Goal: Task Accomplishment & Management: Use online tool/utility

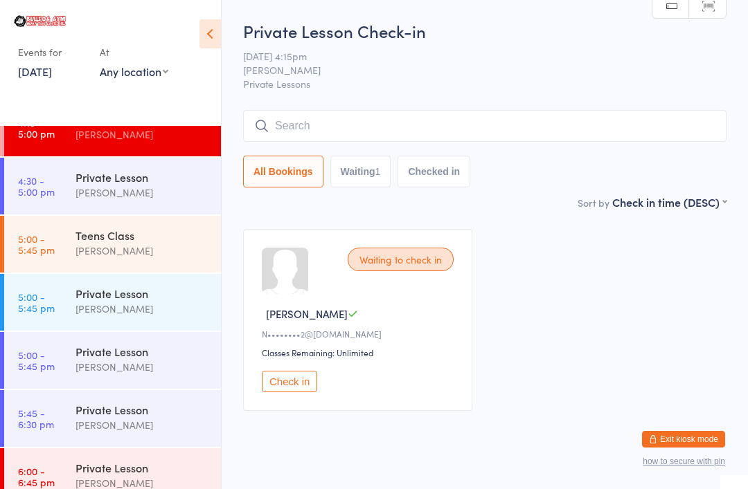
scroll to position [606, 0]
click at [84, 244] on div "Teens Class" at bounding box center [142, 236] width 134 height 15
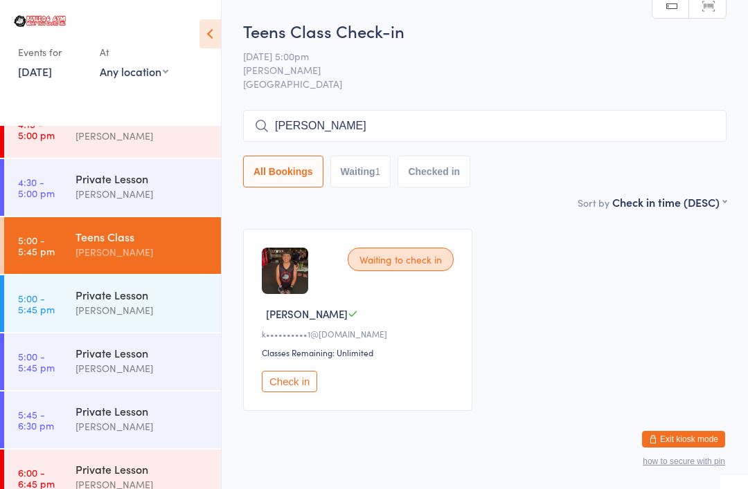
click at [645, 125] on input "[PERSON_NAME]" at bounding box center [484, 126] width 483 height 32
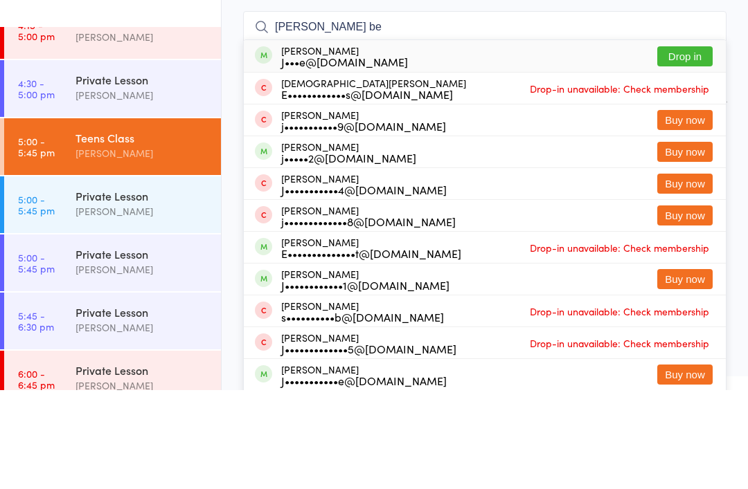
type input "[PERSON_NAME] be"
click at [685, 145] on button "Drop in" at bounding box center [684, 155] width 55 height 20
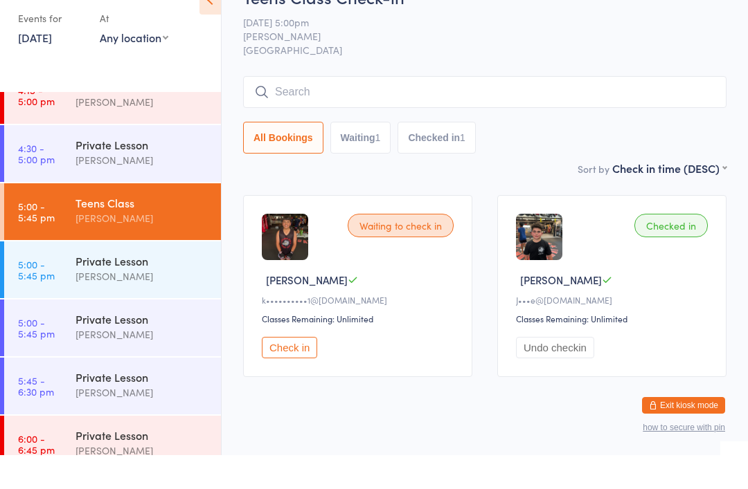
scroll to position [34, 0]
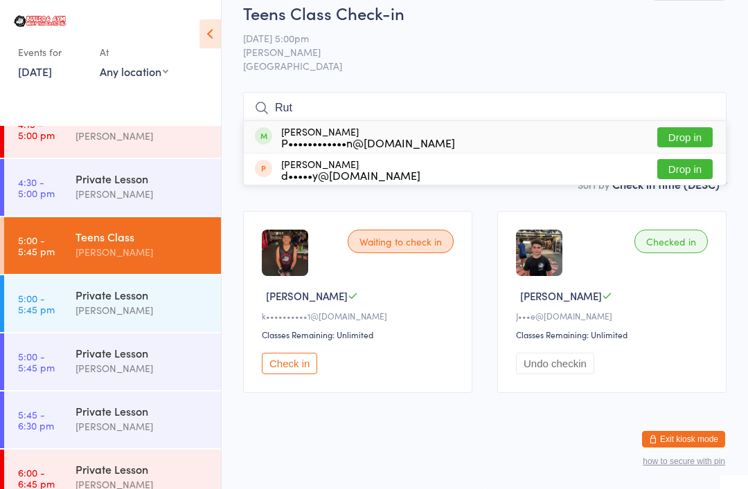
type input "Rut"
click at [694, 127] on button "Drop in" at bounding box center [684, 137] width 55 height 20
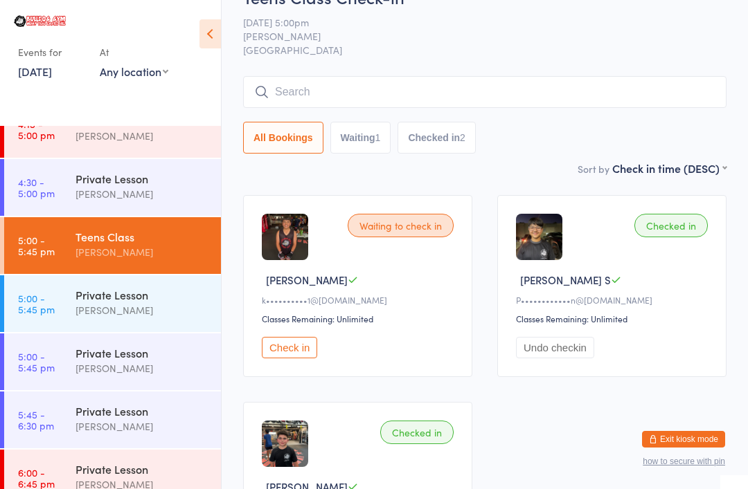
click at [541, 99] on input "search" at bounding box center [484, 92] width 483 height 32
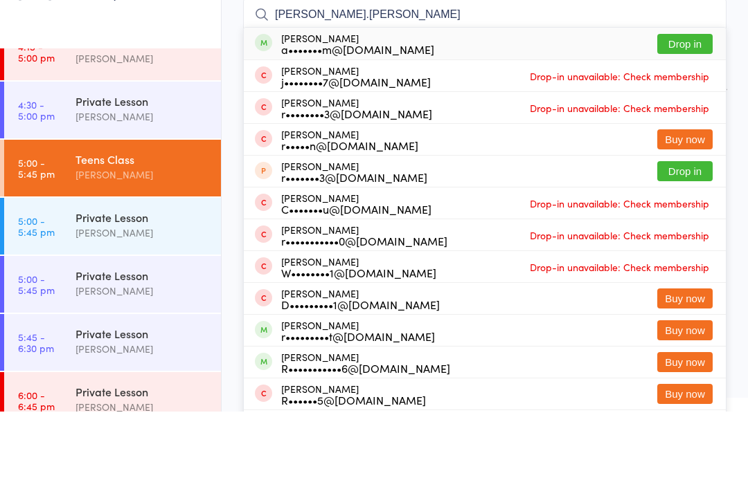
type input "[PERSON_NAME].[PERSON_NAME]"
click at [692, 111] on button "Drop in" at bounding box center [684, 121] width 55 height 20
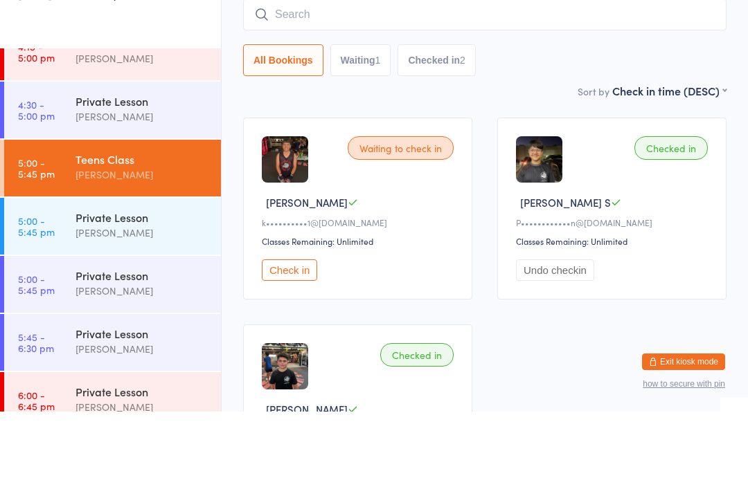
scroll to position [111, 0]
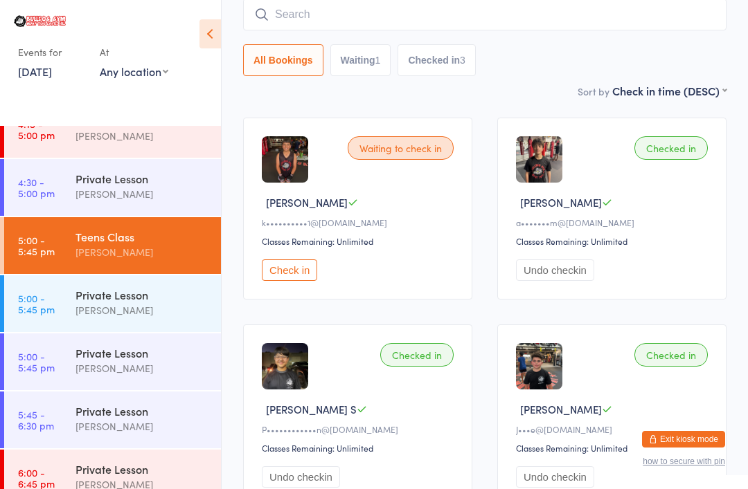
click at [291, 10] on input "search" at bounding box center [484, 15] width 483 height 32
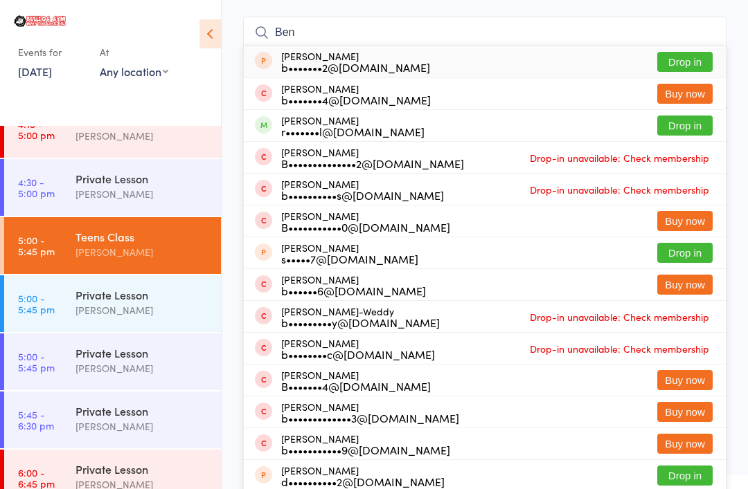
scroll to position [75, 0]
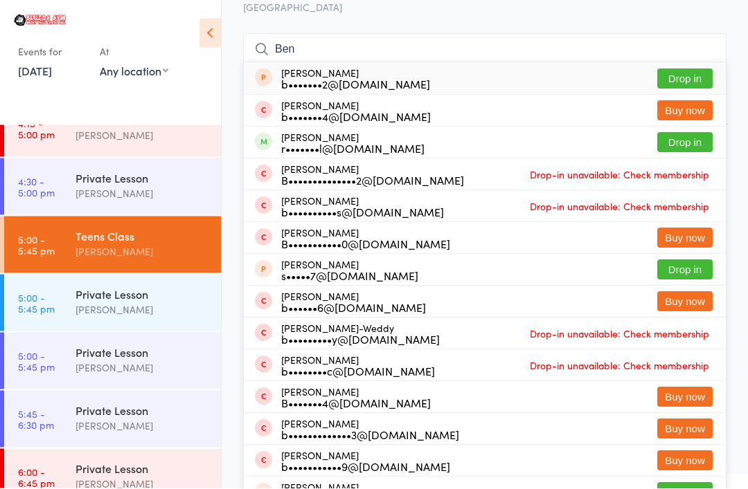
type input "Ben"
click at [694, 140] on button "Drop in" at bounding box center [684, 144] width 55 height 20
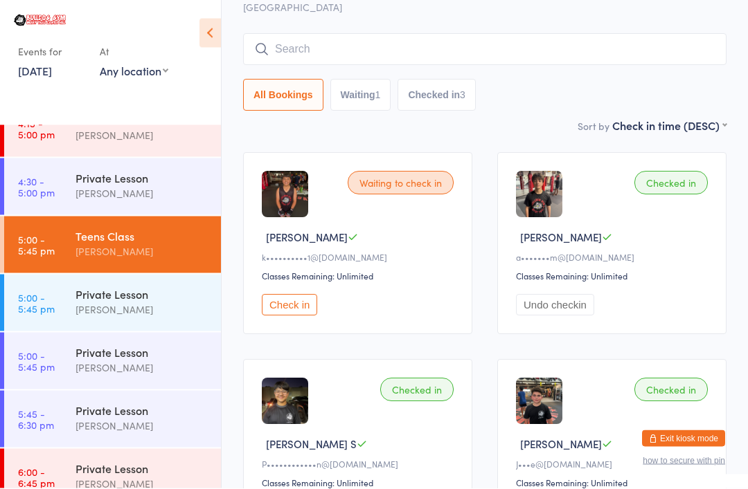
scroll to position [77, 0]
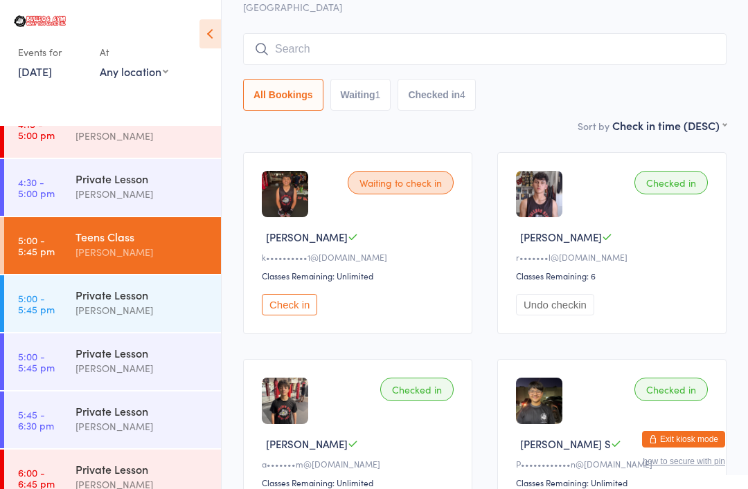
click at [558, 79] on div "All Bookings Waiting 1 Checked in 4" at bounding box center [484, 72] width 483 height 78
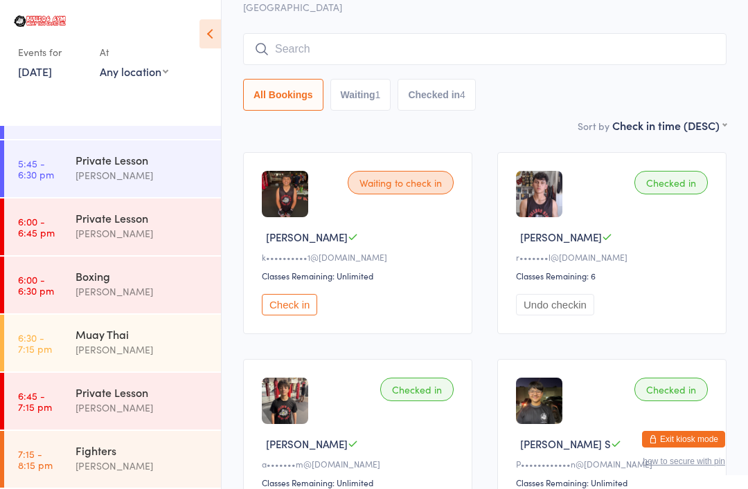
scroll to position [858, 0]
click at [139, 288] on div "[PERSON_NAME]" at bounding box center [142, 292] width 134 height 16
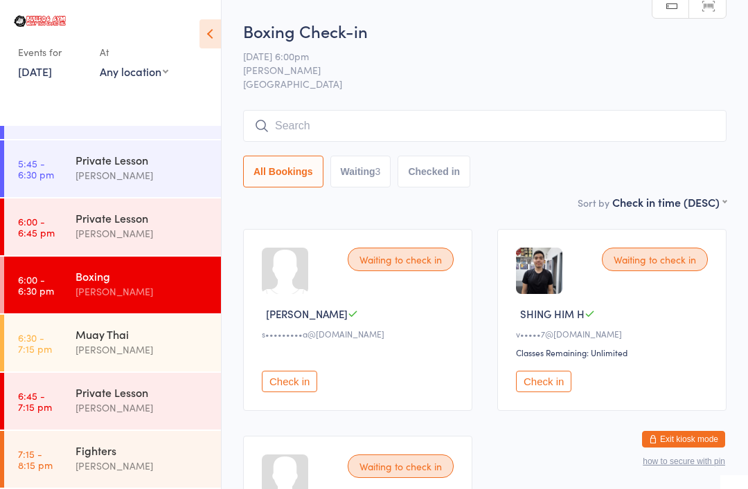
click at [420, 74] on span "[PERSON_NAME]" at bounding box center [474, 70] width 462 height 14
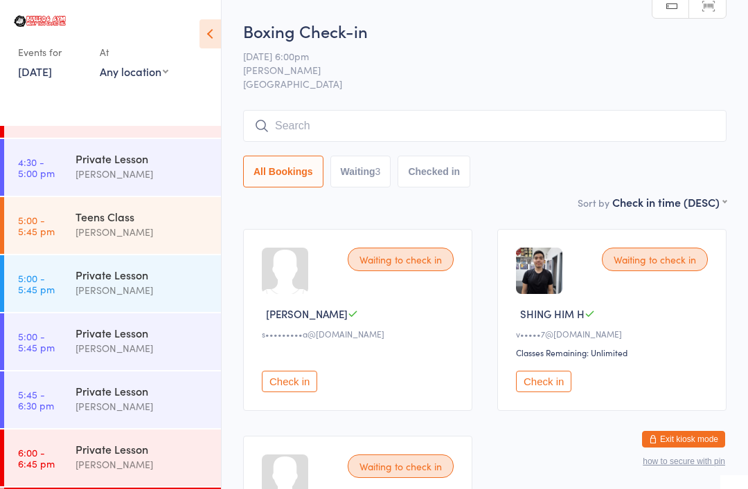
scroll to position [625, 0]
click at [108, 219] on div "Teens Class" at bounding box center [142, 217] width 134 height 15
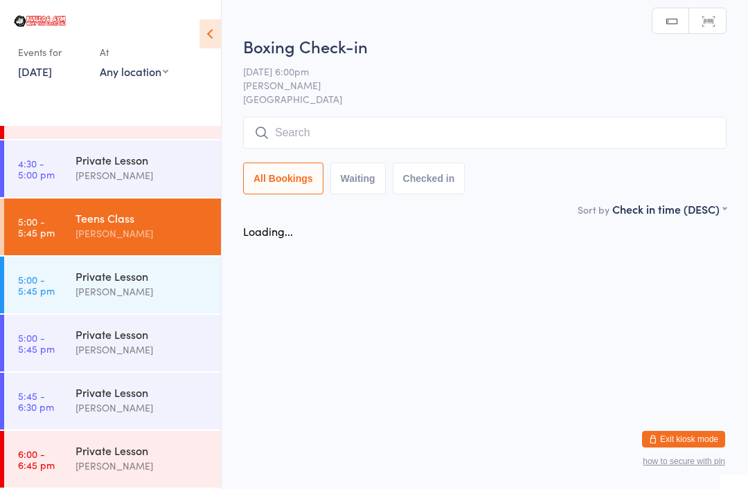
click at [482, 134] on input "search" at bounding box center [484, 133] width 483 height 32
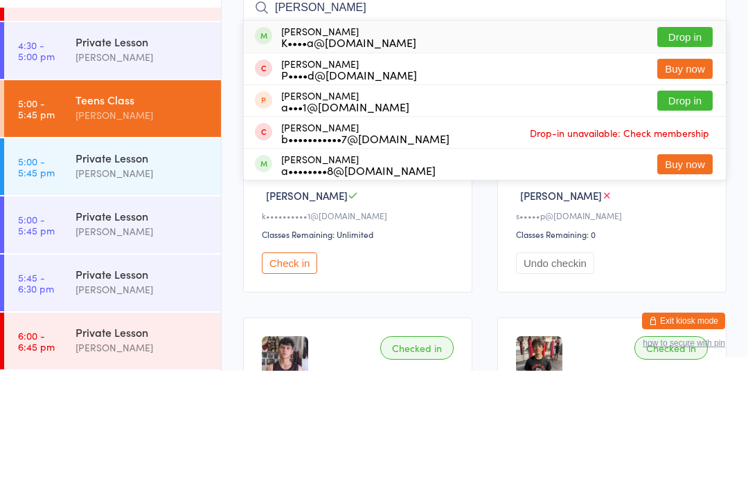
type input "[PERSON_NAME]"
click at [691, 145] on button "Drop in" at bounding box center [684, 155] width 55 height 20
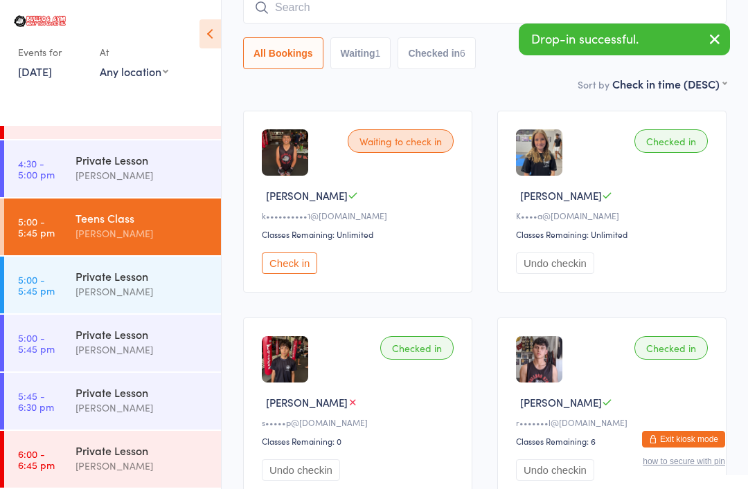
click at [420, 24] on input "search" at bounding box center [484, 8] width 483 height 32
click at [435, 15] on input "search" at bounding box center [484, 8] width 483 height 32
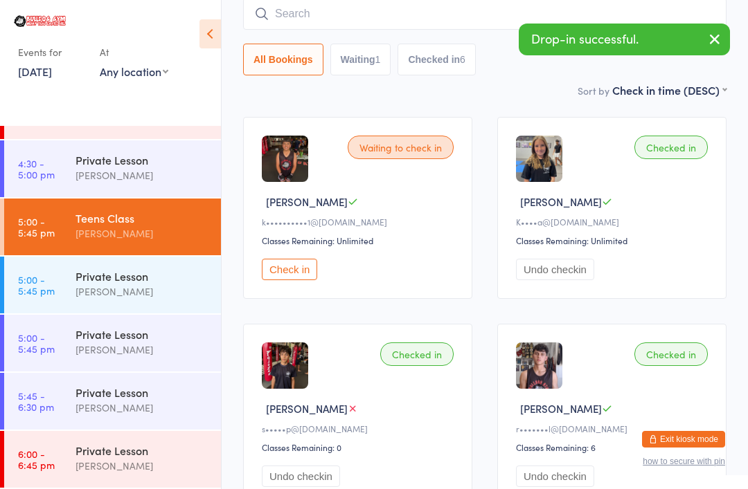
scroll to position [111, 0]
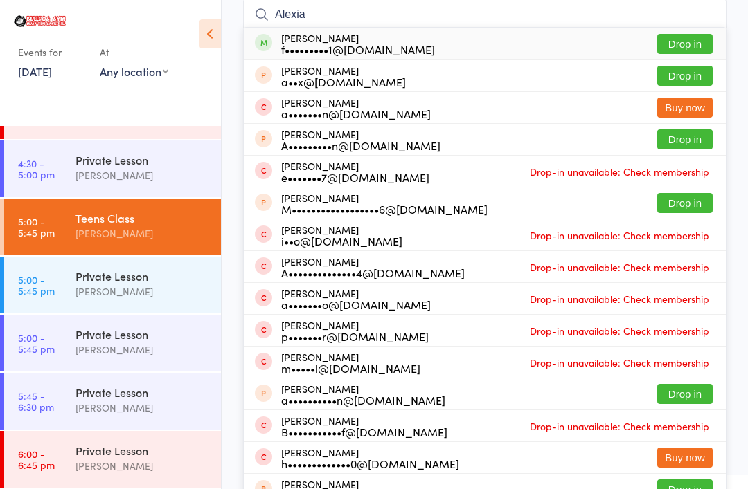
type input "Alexia"
click at [685, 36] on button "Drop in" at bounding box center [684, 44] width 55 height 20
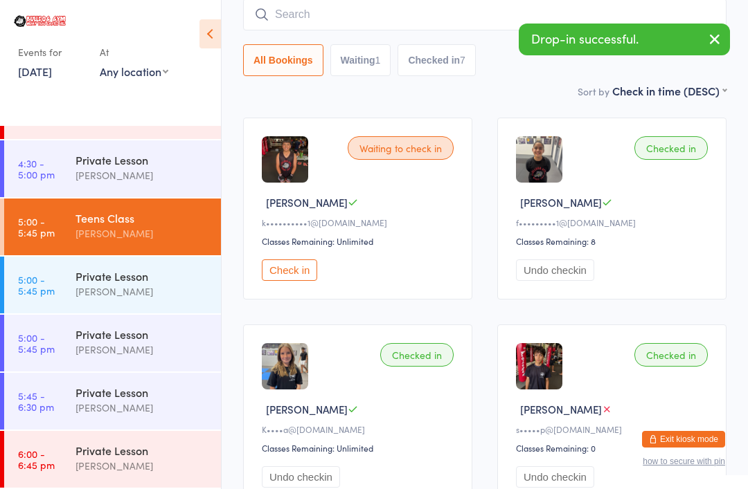
click at [451, 12] on input "search" at bounding box center [484, 15] width 483 height 32
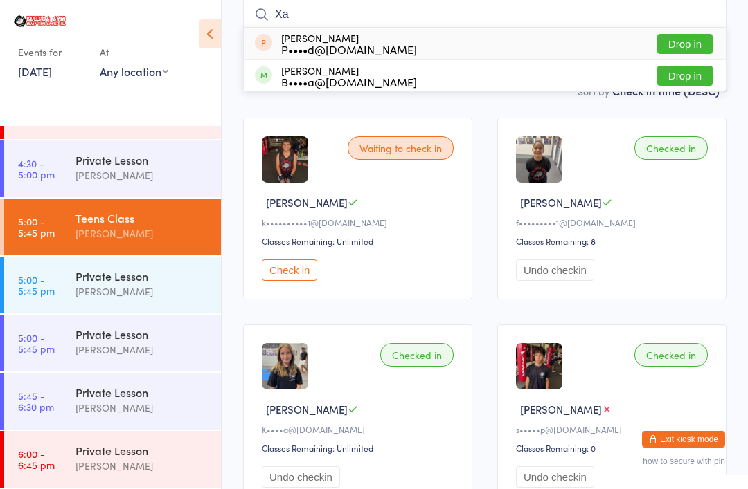
type input "Xa"
click at [683, 73] on button "Drop in" at bounding box center [684, 76] width 55 height 20
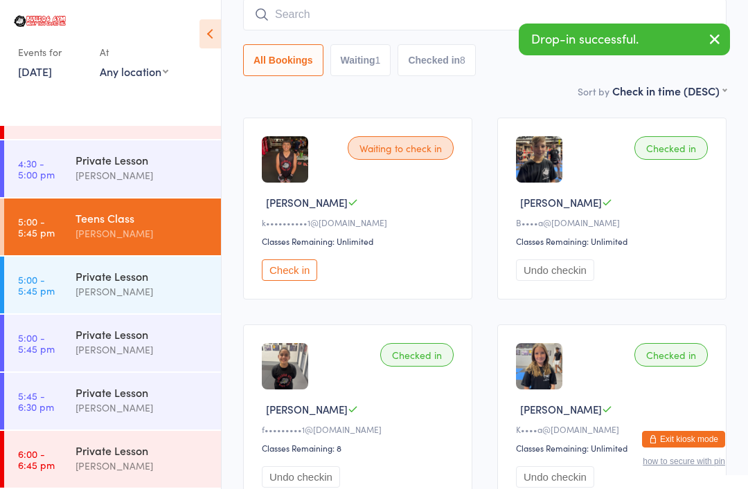
click at [314, 15] on input "search" at bounding box center [484, 15] width 483 height 32
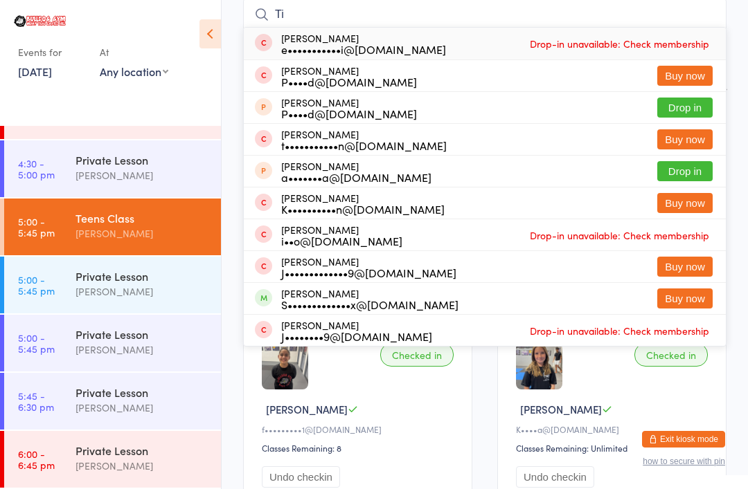
type input "T"
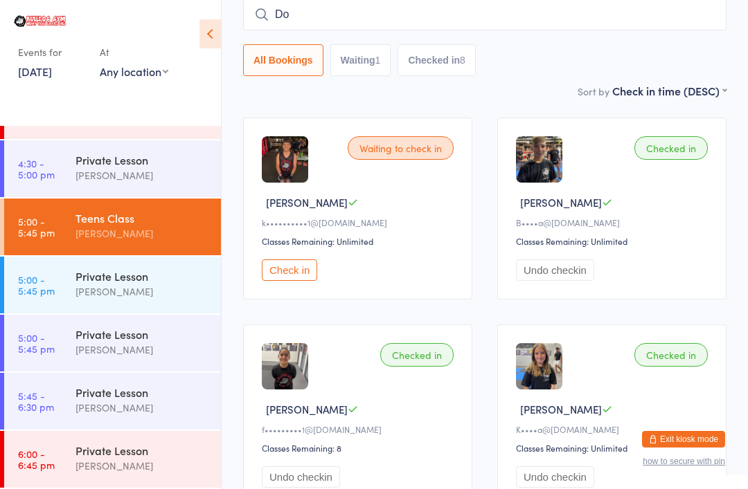
type input "D"
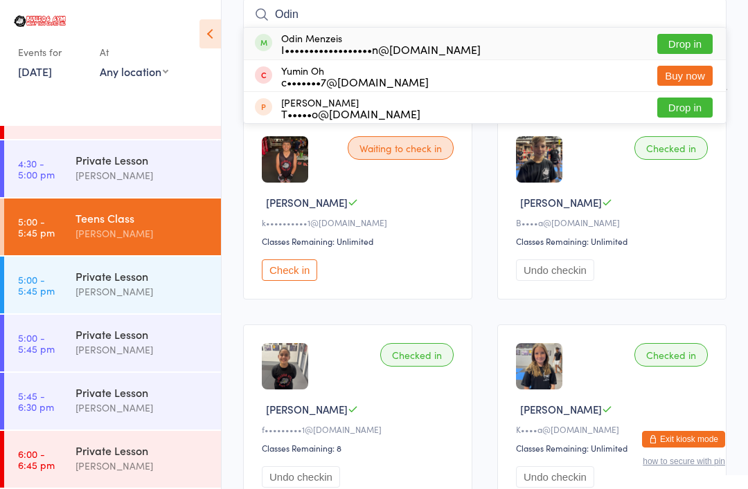
type input "Odin"
click at [687, 31] on div "Odin Menzeis I••••••••••••••••••n@[DOMAIN_NAME] Drop in" at bounding box center [485, 44] width 482 height 32
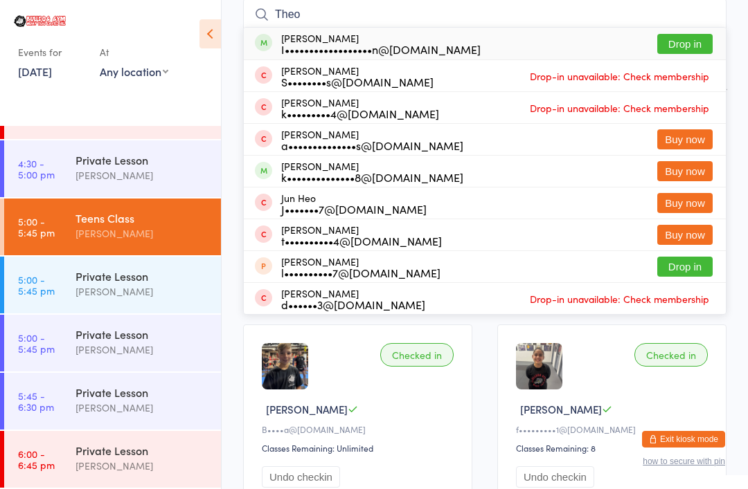
type input "Theo"
click at [682, 37] on button "Drop in" at bounding box center [684, 44] width 55 height 20
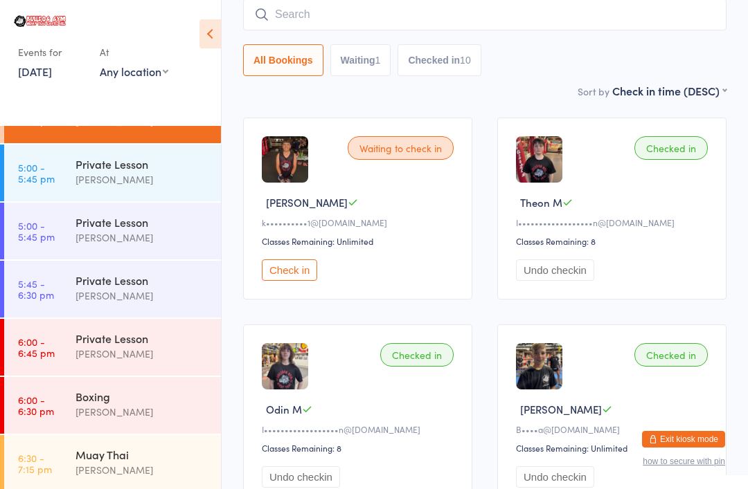
scroll to position [739, 0]
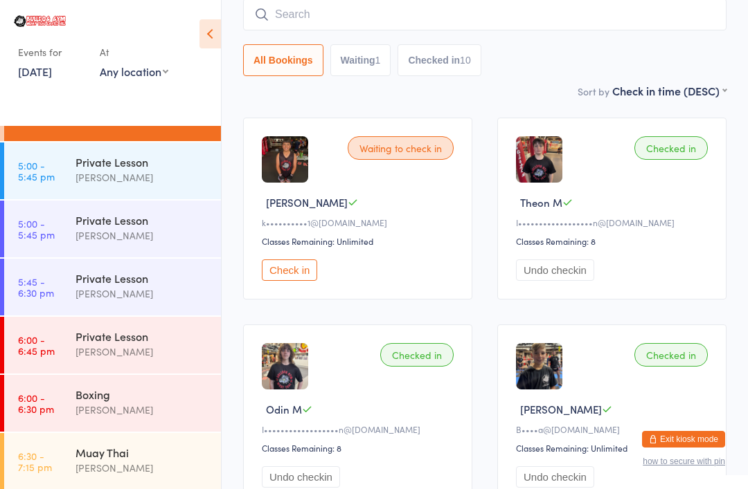
click at [123, 404] on div "[PERSON_NAME]" at bounding box center [142, 410] width 134 height 16
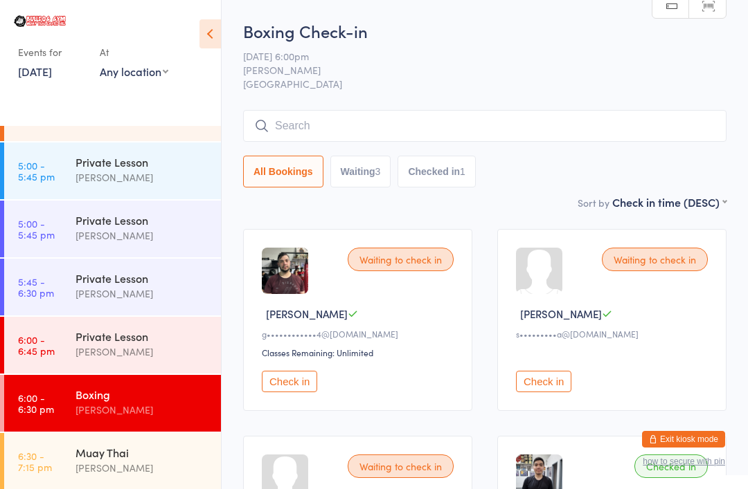
click at [341, 129] on input "search" at bounding box center [484, 126] width 483 height 32
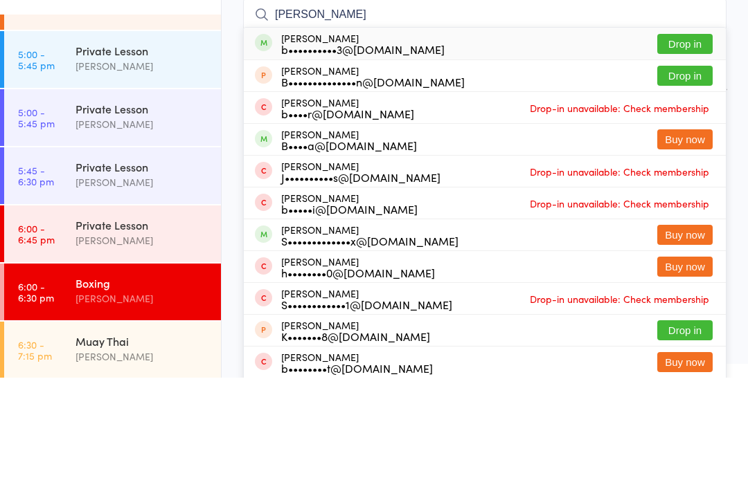
type input "[PERSON_NAME]"
click at [685, 145] on button "Drop in" at bounding box center [684, 155] width 55 height 20
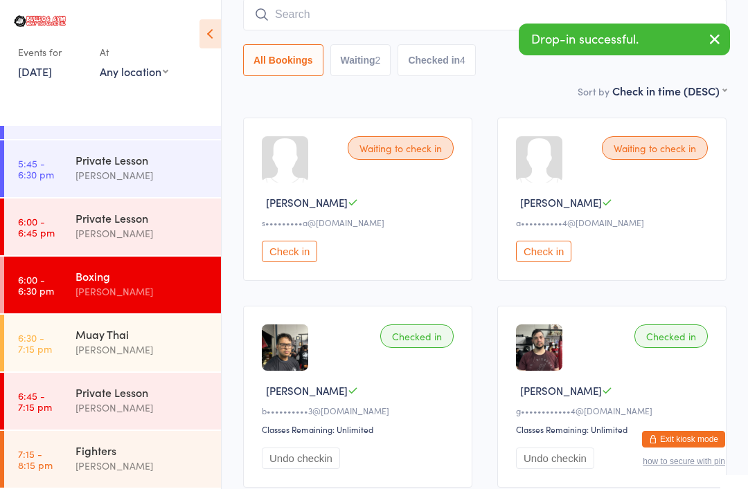
scroll to position [858, 0]
click at [42, 343] on time "6:30 - 7:15 pm" at bounding box center [35, 343] width 34 height 22
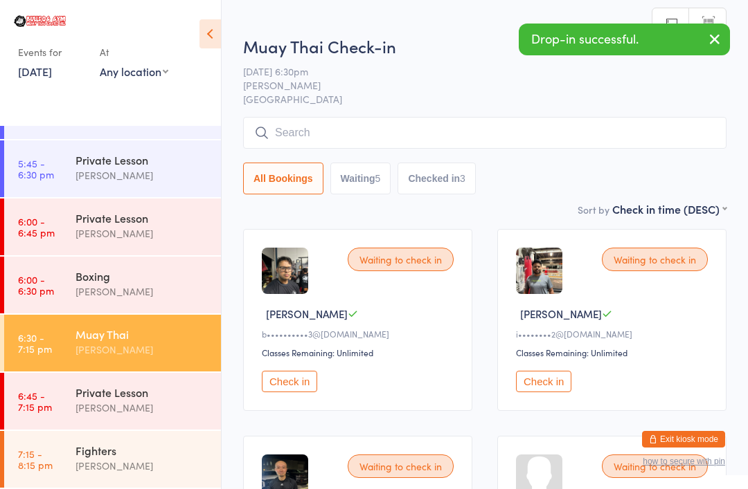
click at [293, 384] on button "Check in" at bounding box center [289, 381] width 55 height 21
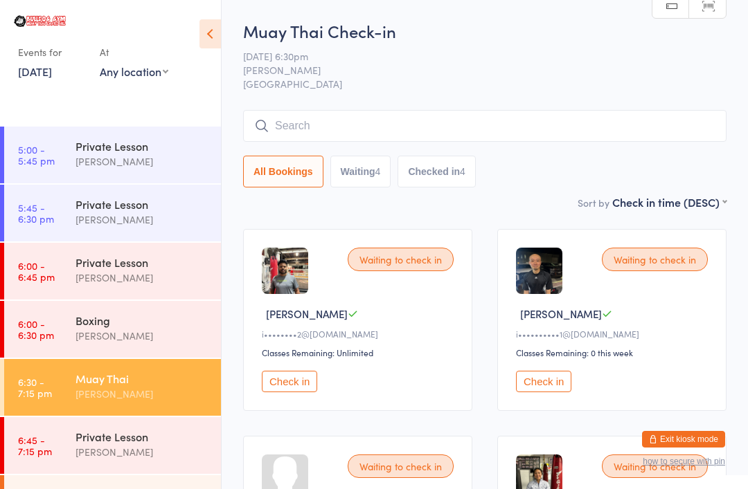
click at [131, 325] on div "Boxing" at bounding box center [142, 320] width 134 height 15
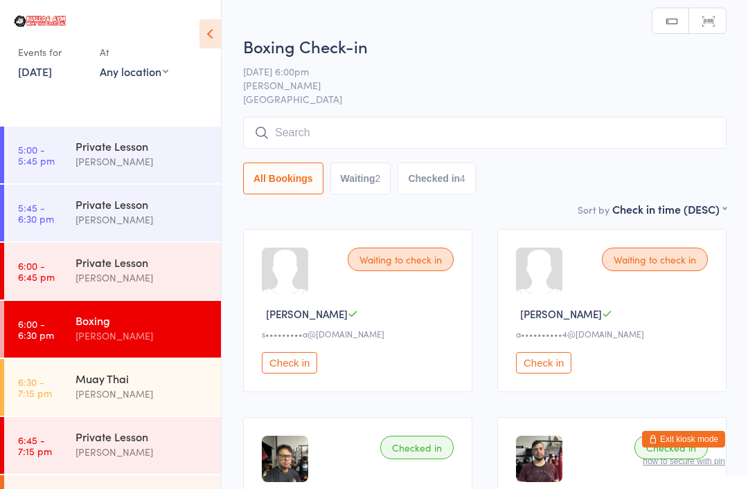
click at [131, 384] on div "Muay Thai" at bounding box center [142, 378] width 134 height 15
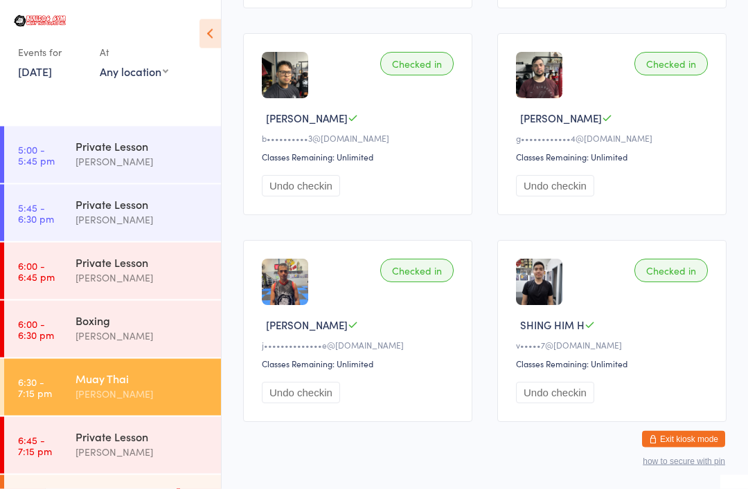
scroll to position [619, 0]
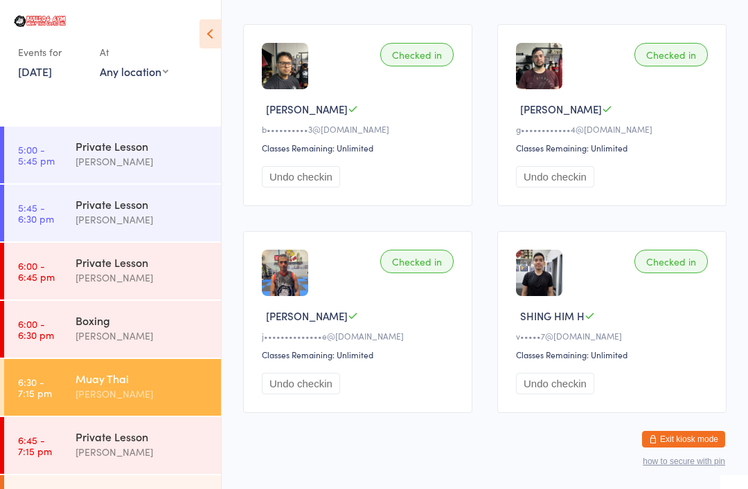
click at [135, 326] on div "Boxing" at bounding box center [142, 320] width 134 height 15
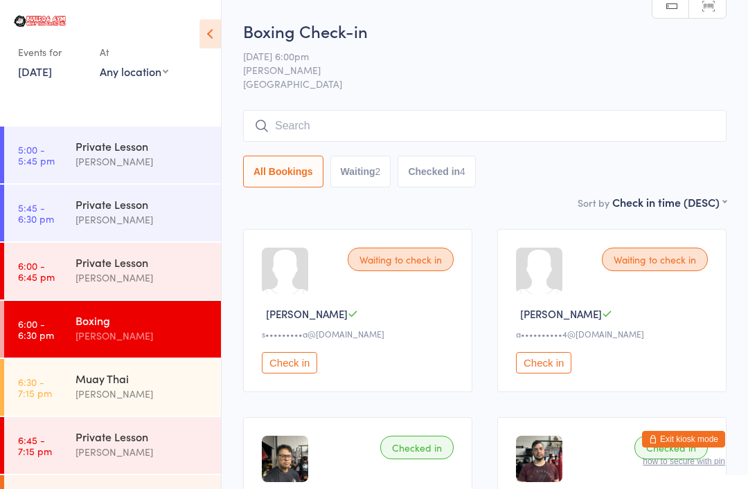
click at [528, 54] on span "[DATE] 6:00pm" at bounding box center [474, 56] width 462 height 14
click at [298, 369] on button "Check in" at bounding box center [289, 362] width 55 height 21
click at [295, 350] on div "Waiting to check in [PERSON_NAME] S a••••••••••4@[DOMAIN_NAME] Check in" at bounding box center [357, 310] width 229 height 163
click at [309, 371] on button "Check in" at bounding box center [289, 362] width 55 height 21
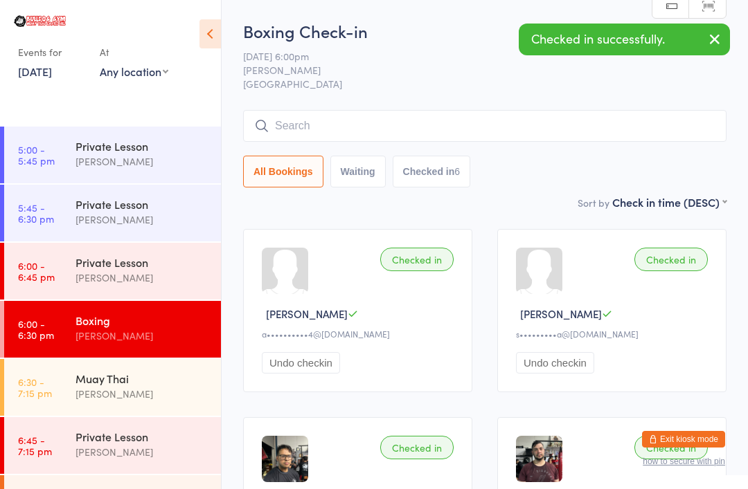
scroll to position [809, 0]
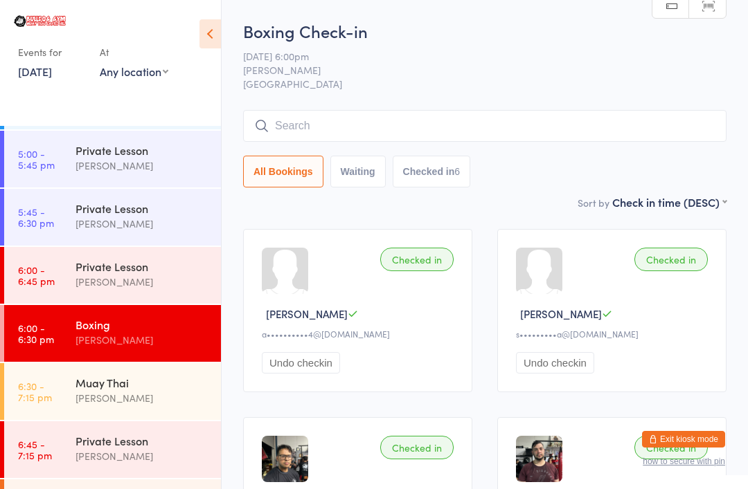
click at [154, 375] on div "Muay Thai" at bounding box center [142, 382] width 134 height 15
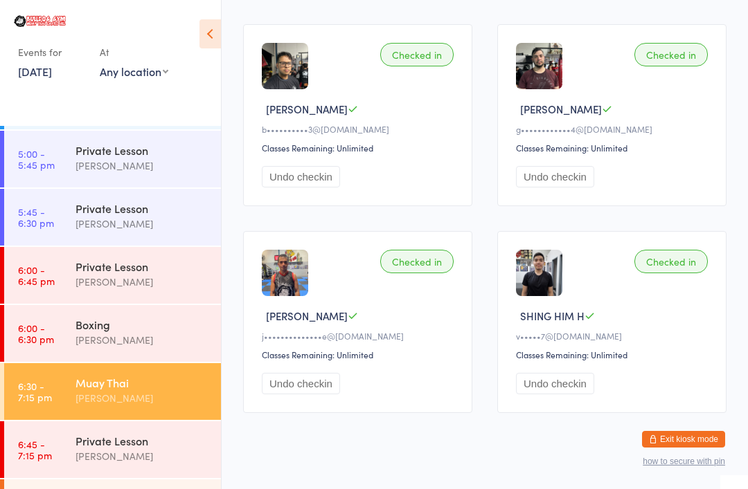
scroll to position [1, 0]
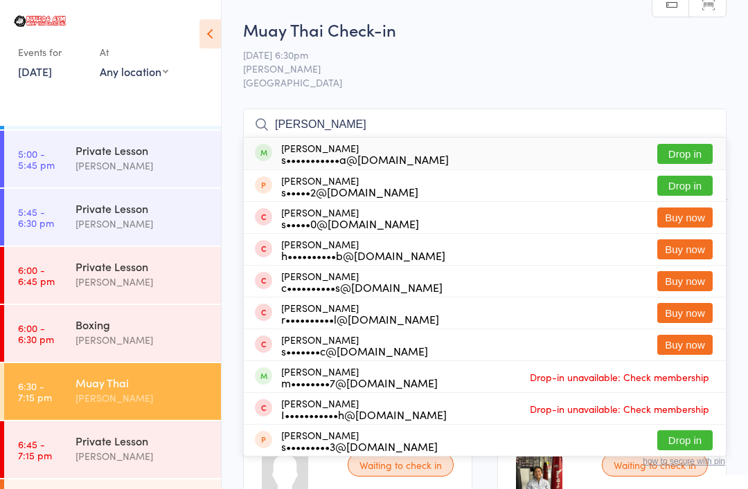
type input "[PERSON_NAME]"
click at [689, 145] on button "Drop in" at bounding box center [684, 154] width 55 height 20
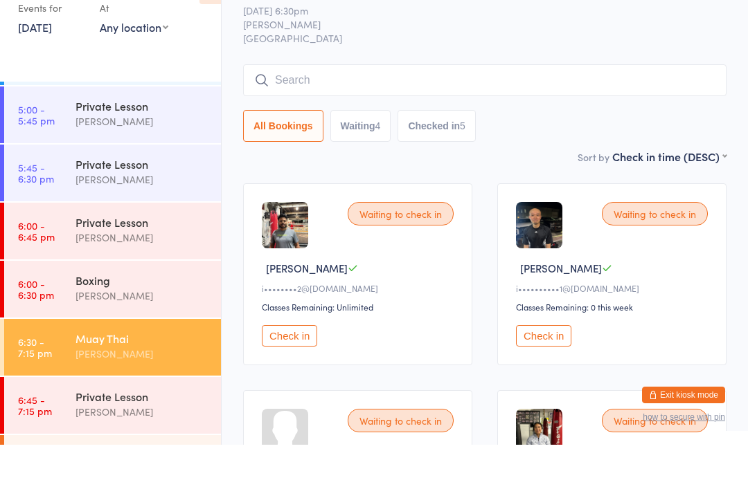
click at [486, 62] on span "[PERSON_NAME]" at bounding box center [474, 69] width 462 height 14
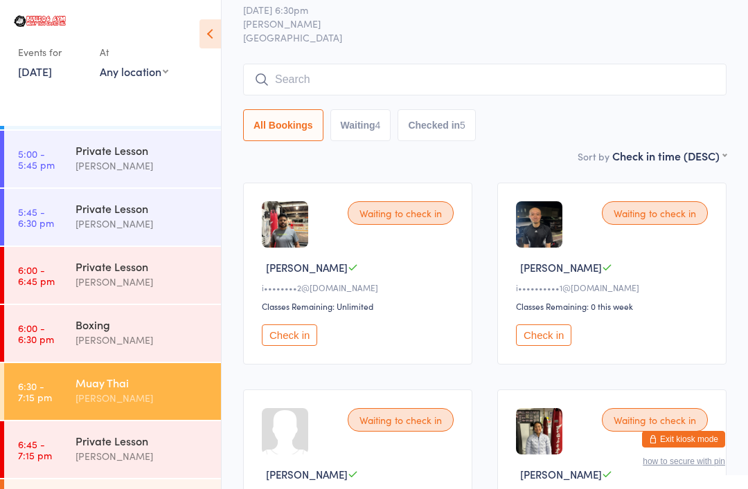
click at [554, 335] on button "Check in" at bounding box center [543, 335] width 55 height 21
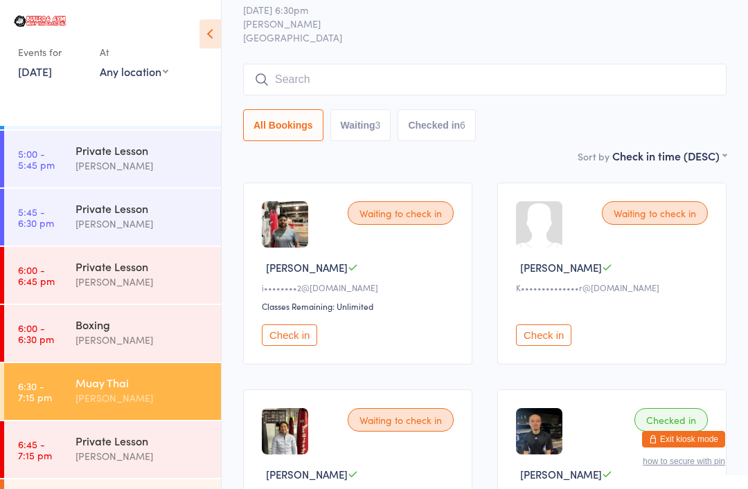
click at [555, 327] on div "Check in" at bounding box center [614, 326] width 196 height 40
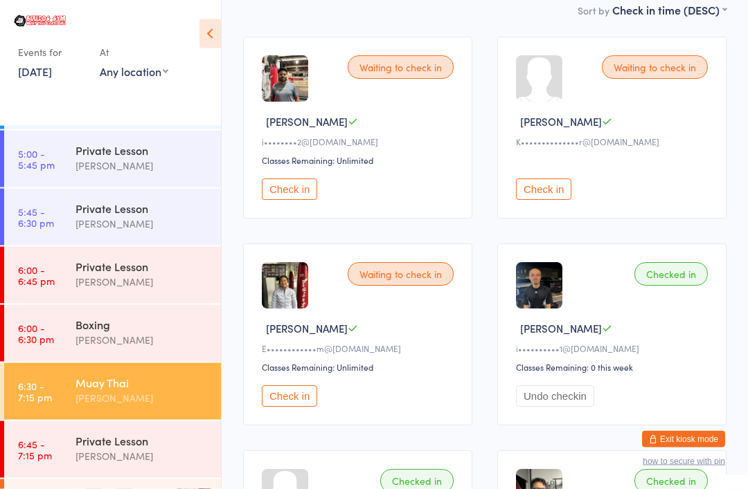
scroll to position [192, 0]
click at [554, 186] on button "Check in" at bounding box center [543, 189] width 55 height 21
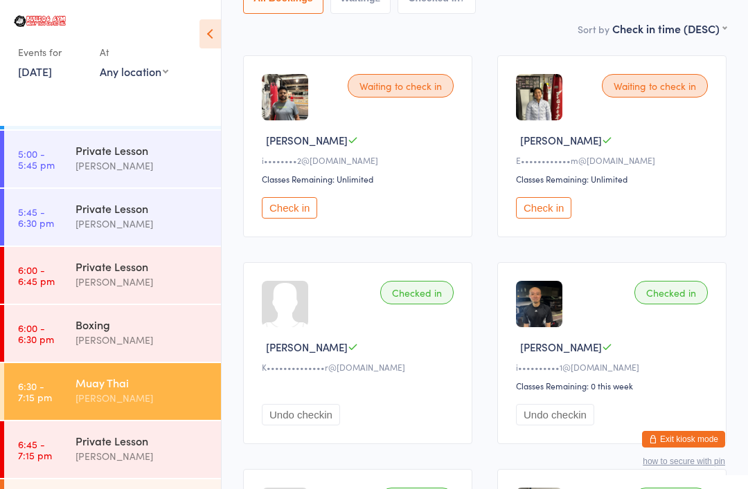
scroll to position [0, 0]
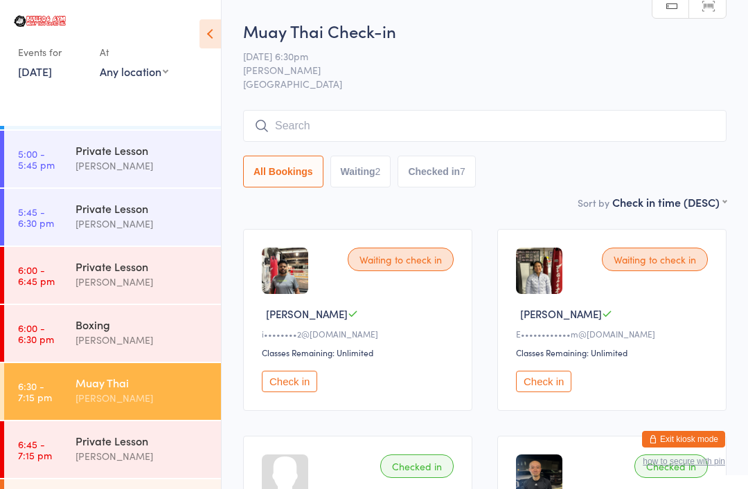
click at [571, 125] on input "search" at bounding box center [484, 126] width 483 height 32
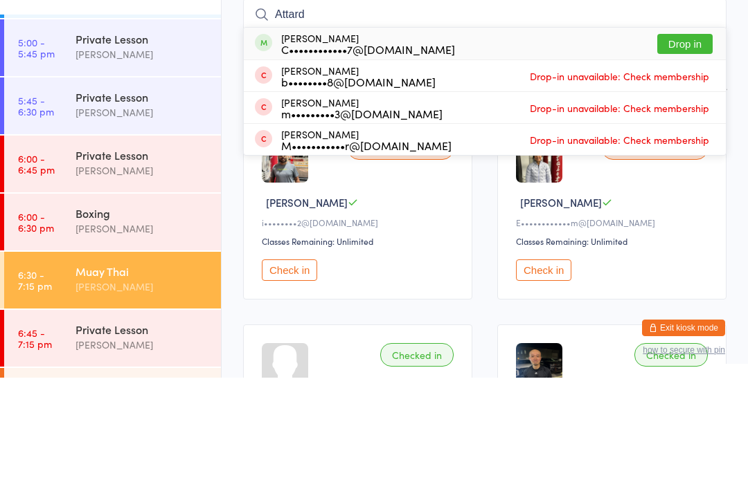
type input "Attard"
click at [698, 145] on button "Drop in" at bounding box center [684, 155] width 55 height 20
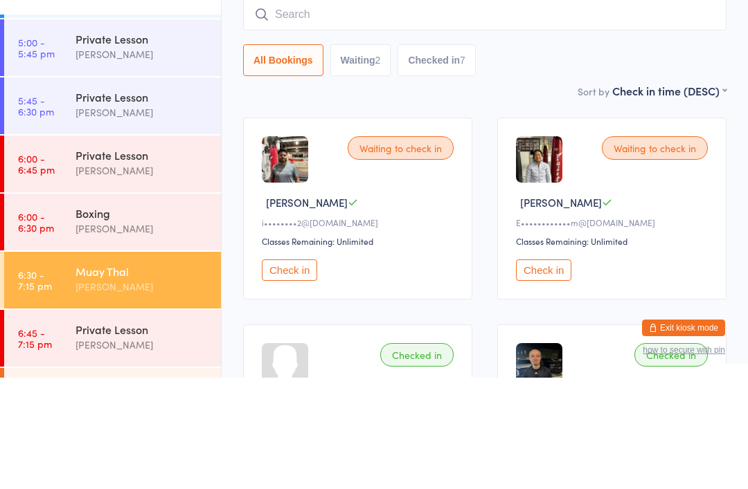
scroll to position [111, 0]
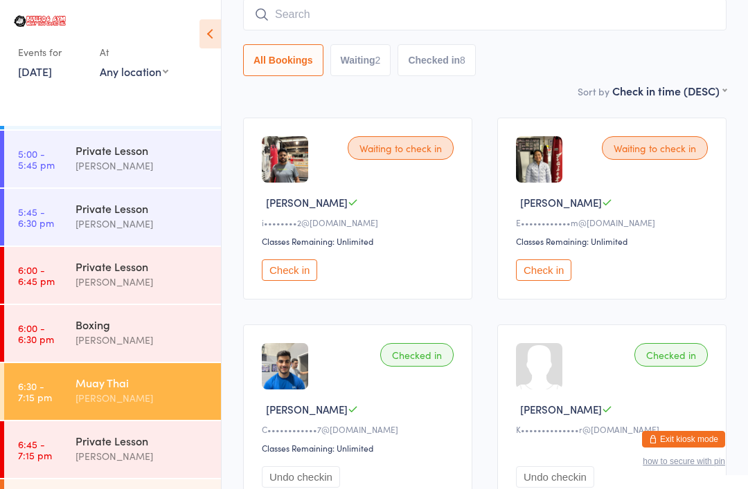
click at [496, 17] on input "search" at bounding box center [484, 15] width 483 height 32
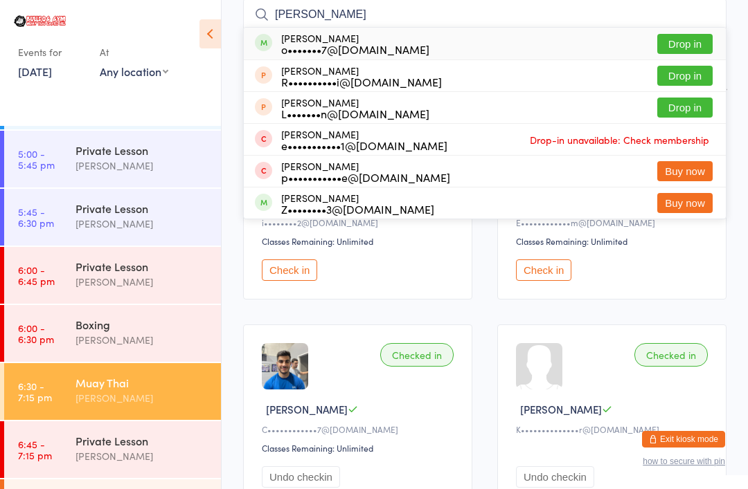
type input "[PERSON_NAME]"
click at [670, 46] on button "Drop in" at bounding box center [684, 44] width 55 height 20
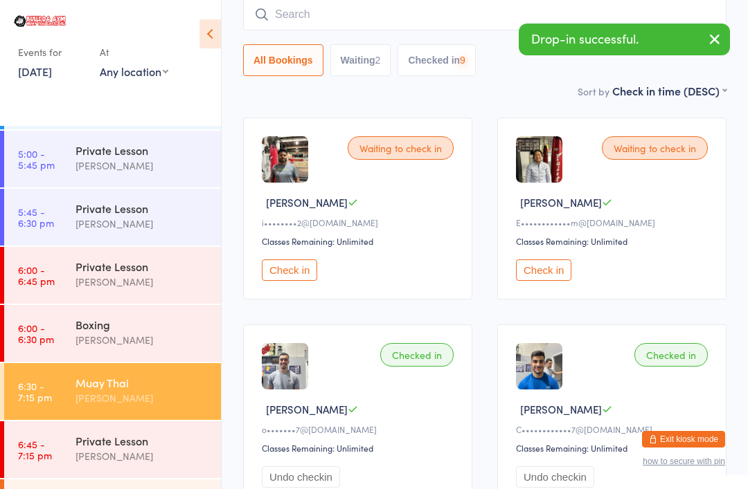
click at [326, 25] on input "search" at bounding box center [484, 15] width 483 height 32
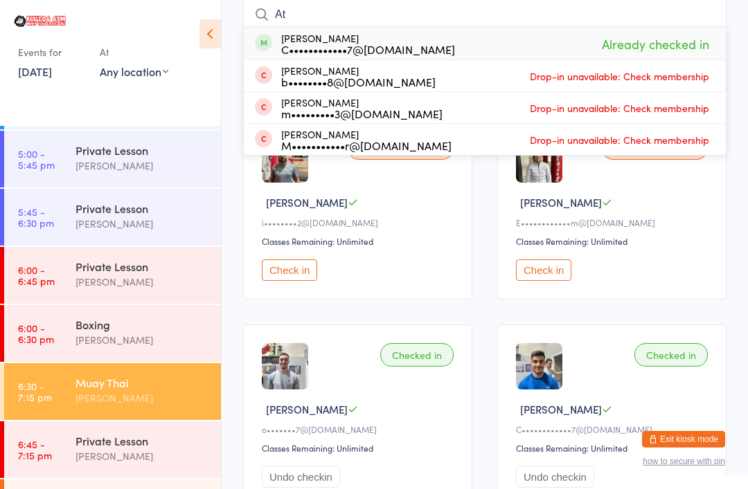
type input "A"
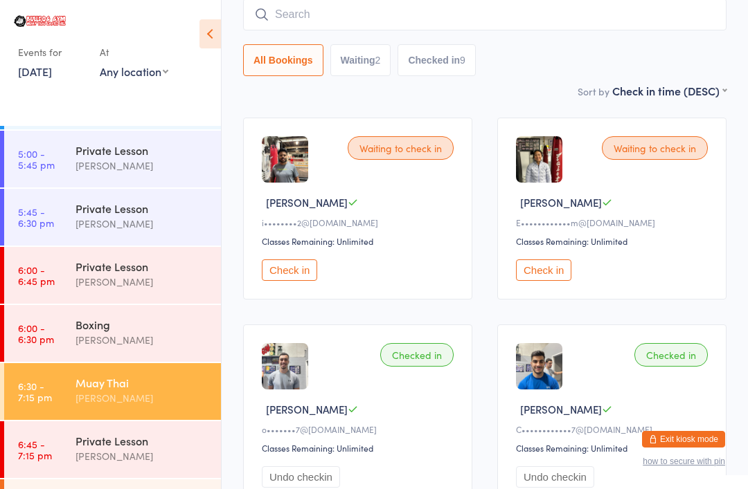
click at [554, 269] on button "Check in" at bounding box center [543, 270] width 55 height 21
click at [292, 269] on button "Check in" at bounding box center [289, 270] width 55 height 21
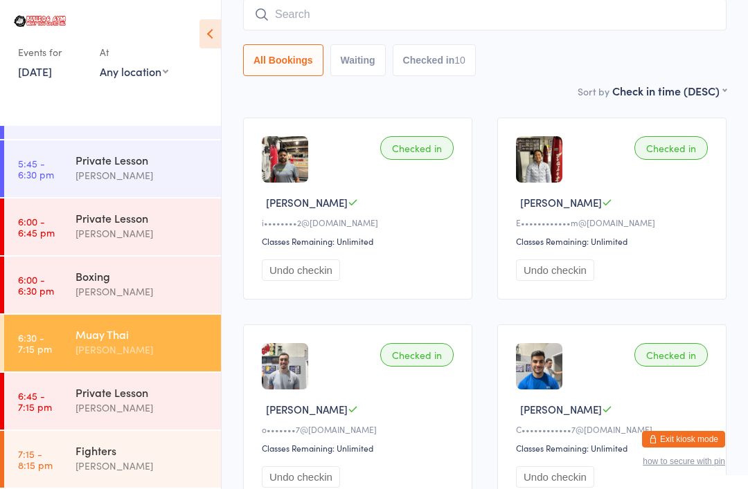
scroll to position [858, 0]
click at [80, 446] on div "Fighters" at bounding box center [142, 450] width 134 height 15
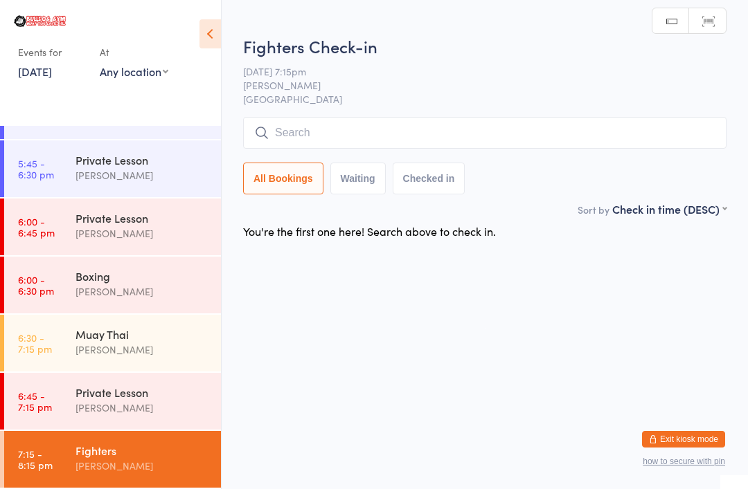
click at [641, 121] on input "search" at bounding box center [484, 133] width 483 height 32
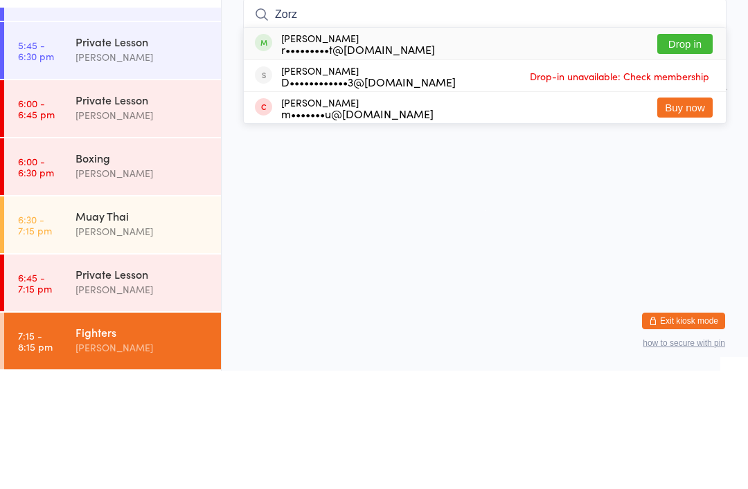
type input "Zorz"
click at [703, 152] on button "Drop in" at bounding box center [684, 162] width 55 height 20
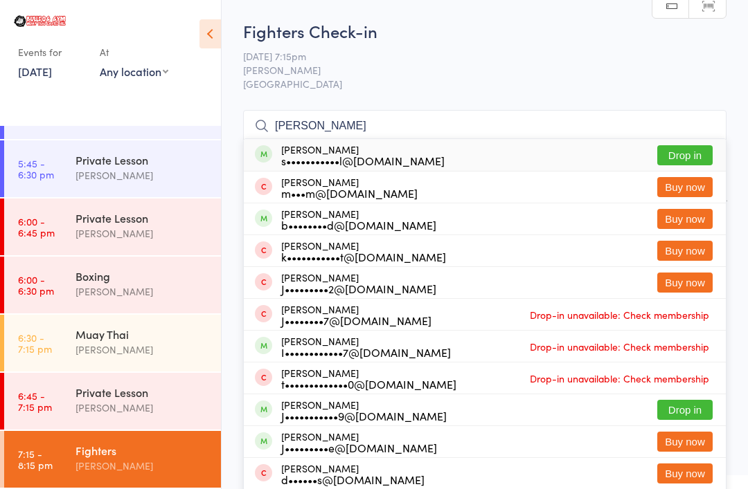
type input "[PERSON_NAME]"
click at [692, 150] on button "Drop in" at bounding box center [684, 155] width 55 height 20
